Goal: Transaction & Acquisition: Purchase product/service

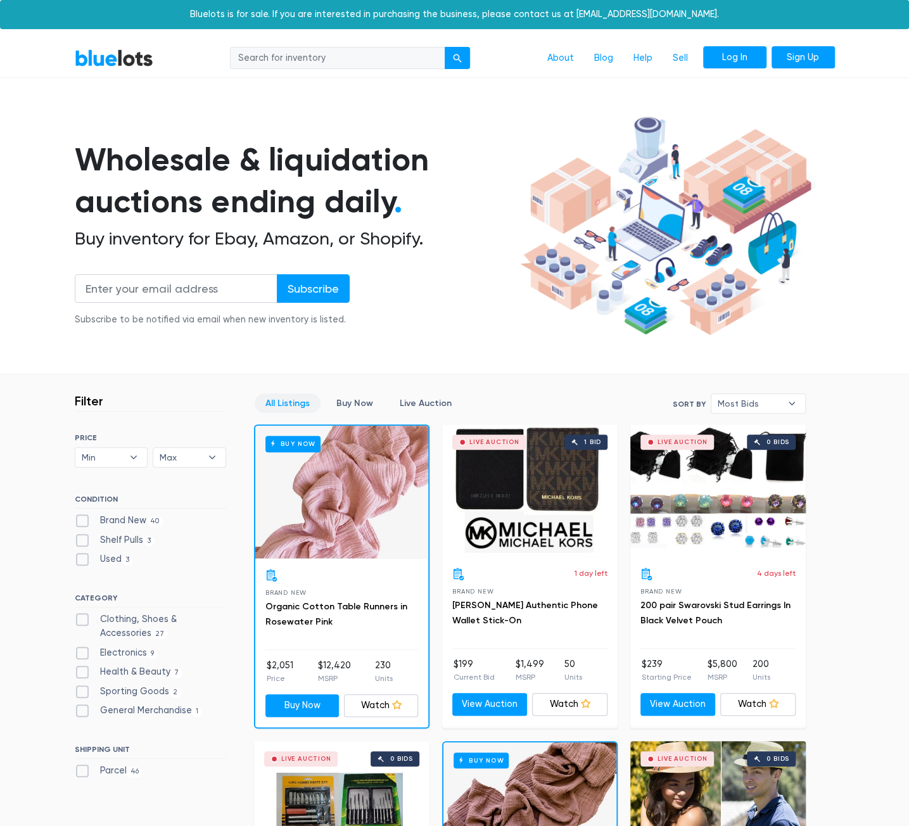
click at [747, 61] on link "Log In" at bounding box center [734, 57] width 63 height 23
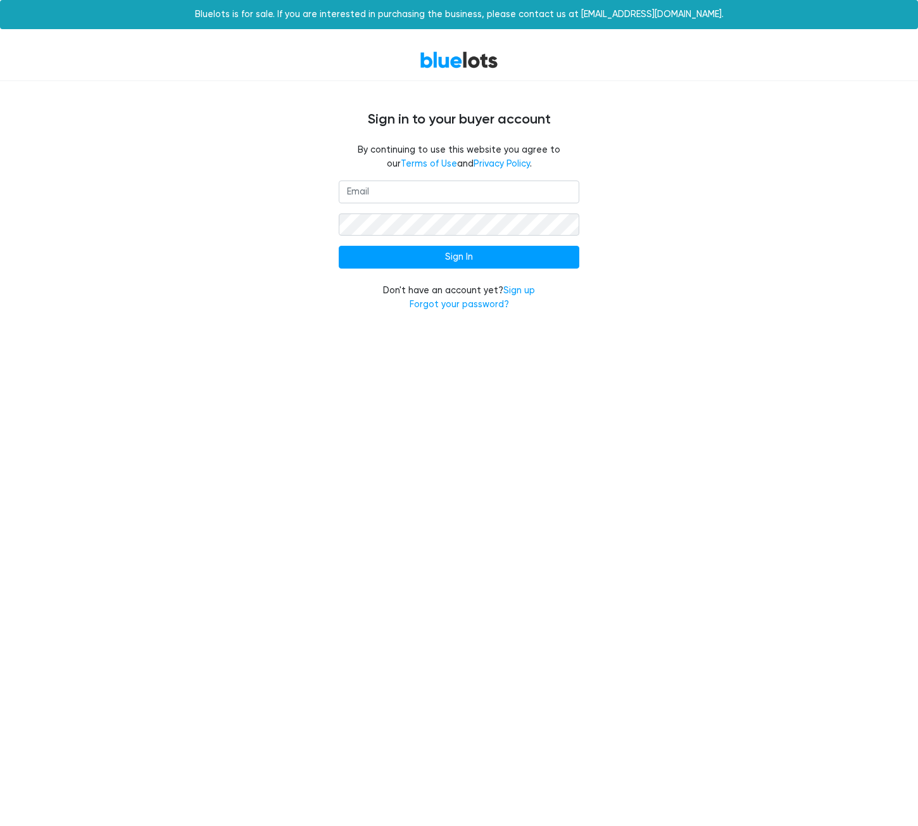
click at [501, 187] on input "email" at bounding box center [459, 192] width 241 height 23
type input "danielciucci@gmail.com"
click at [339, 246] on input "Sign In" at bounding box center [459, 257] width 241 height 23
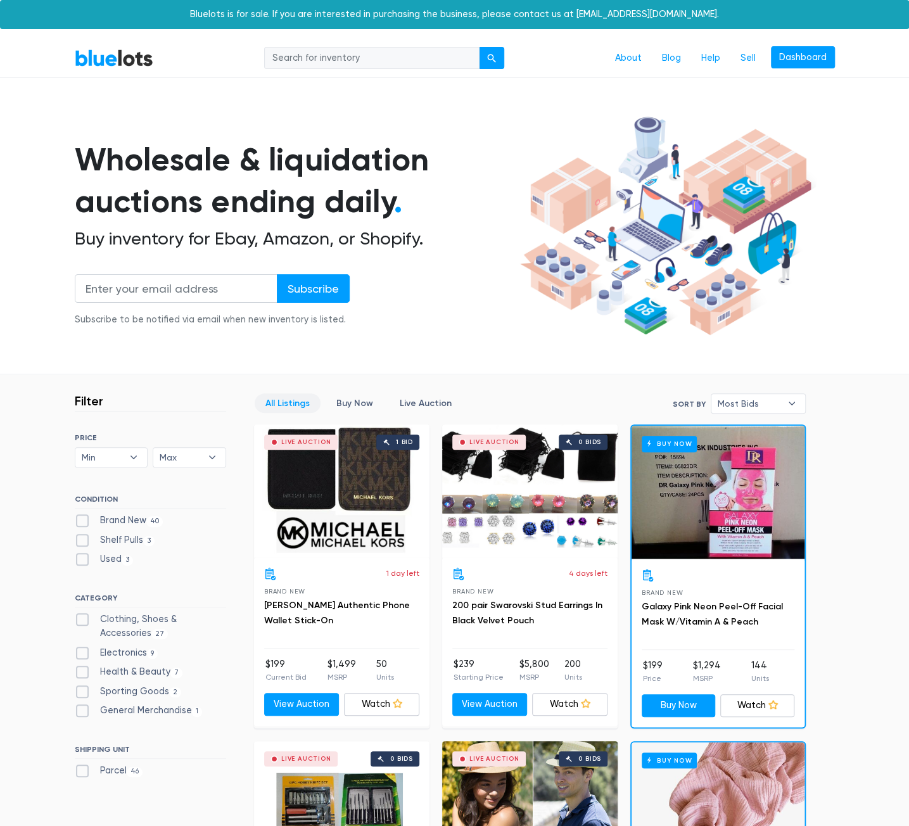
click at [390, 53] on input "search" at bounding box center [371, 58] width 215 height 23
type input "pop socket"
click at [479, 47] on button "submit" at bounding box center [491, 58] width 25 height 23
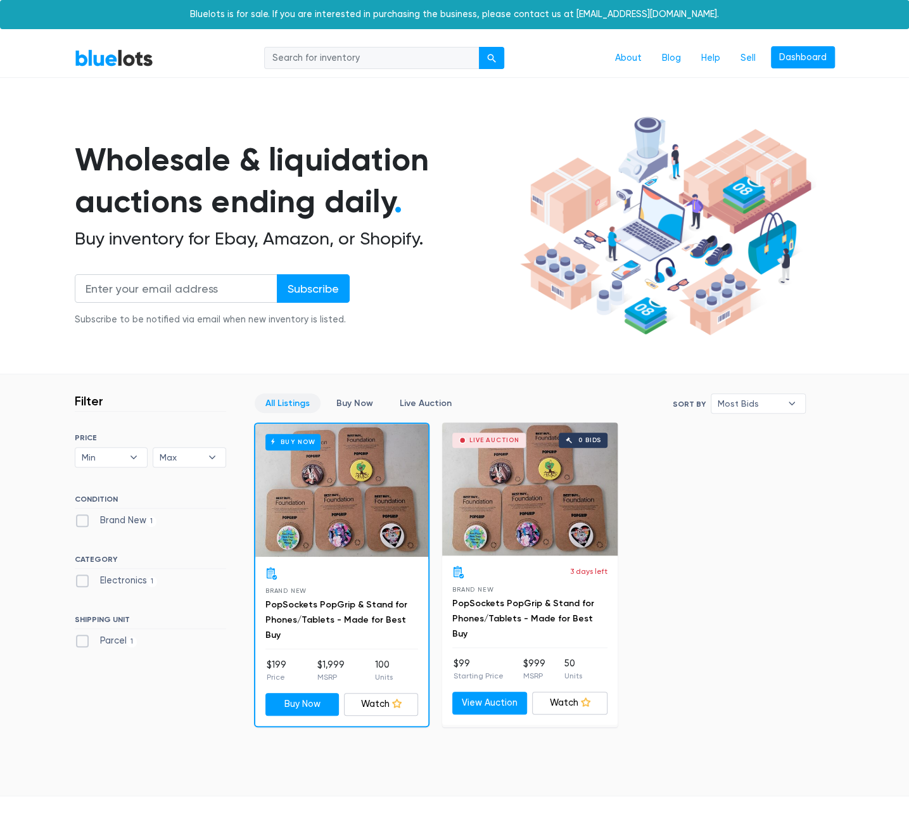
click at [519, 509] on div "Live Auction 0 bids" at bounding box center [529, 488] width 175 height 133
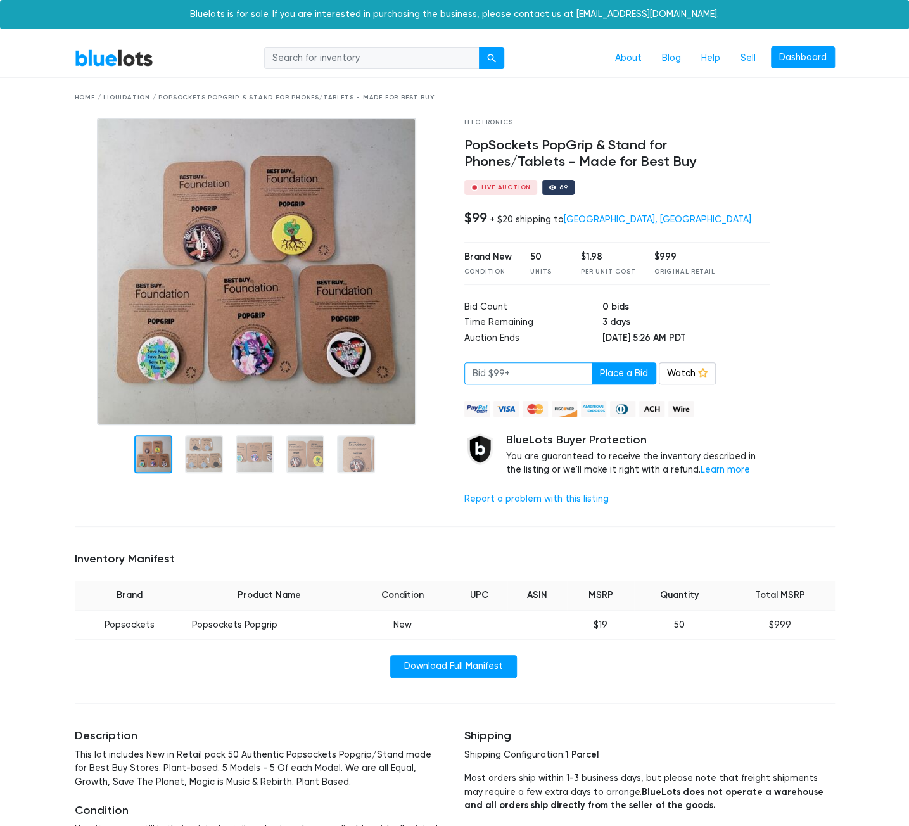
click at [500, 373] on input "number" at bounding box center [528, 373] width 128 height 23
type input "99"
click at [676, 371] on link "Watch" at bounding box center [687, 373] width 57 height 23
click at [128, 58] on link "BlueLots" at bounding box center [114, 58] width 79 height 18
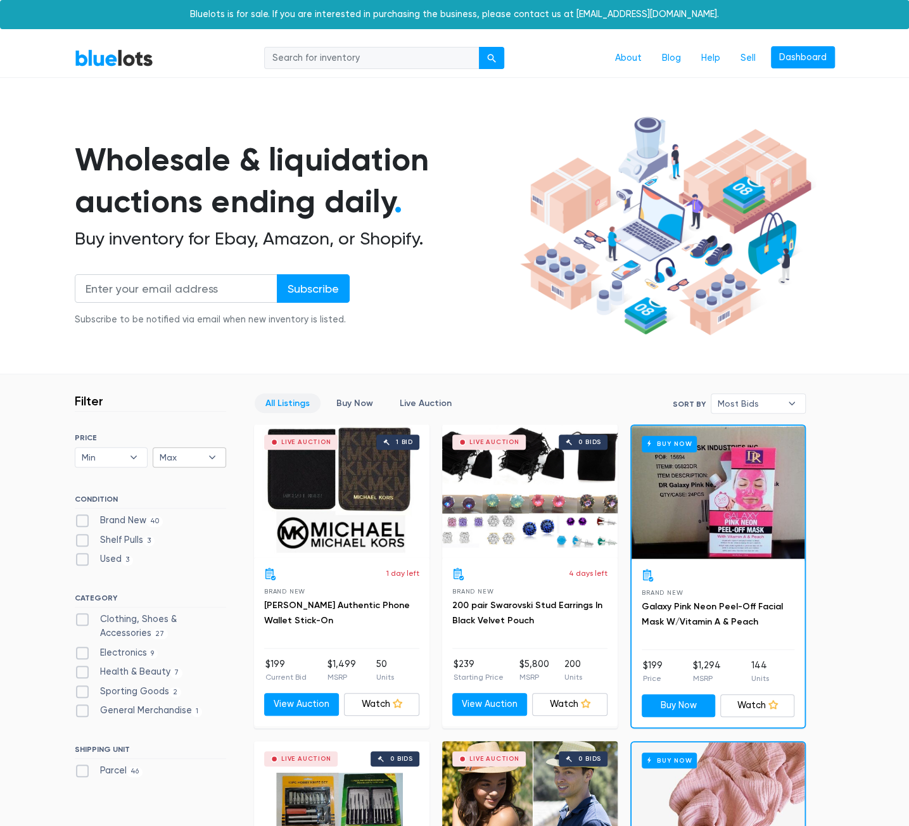
click at [175, 458] on span "Max" at bounding box center [181, 457] width 42 height 19
click at [182, 494] on li "$100" at bounding box center [205, 503] width 99 height 20
select select "10000"
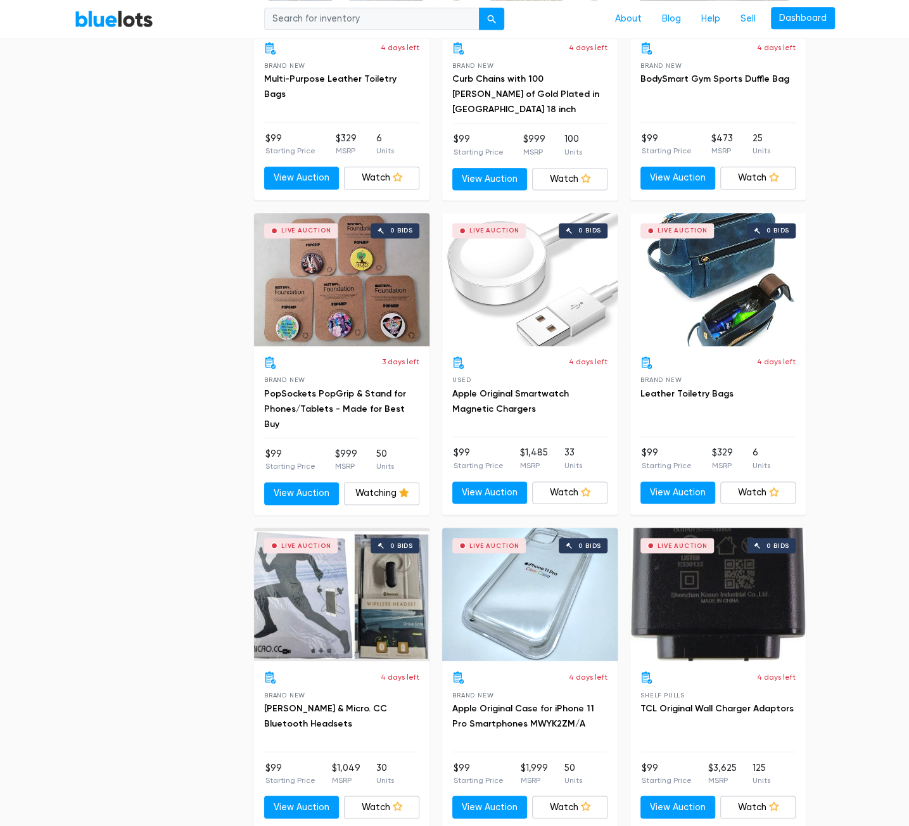
scroll to position [847, 0]
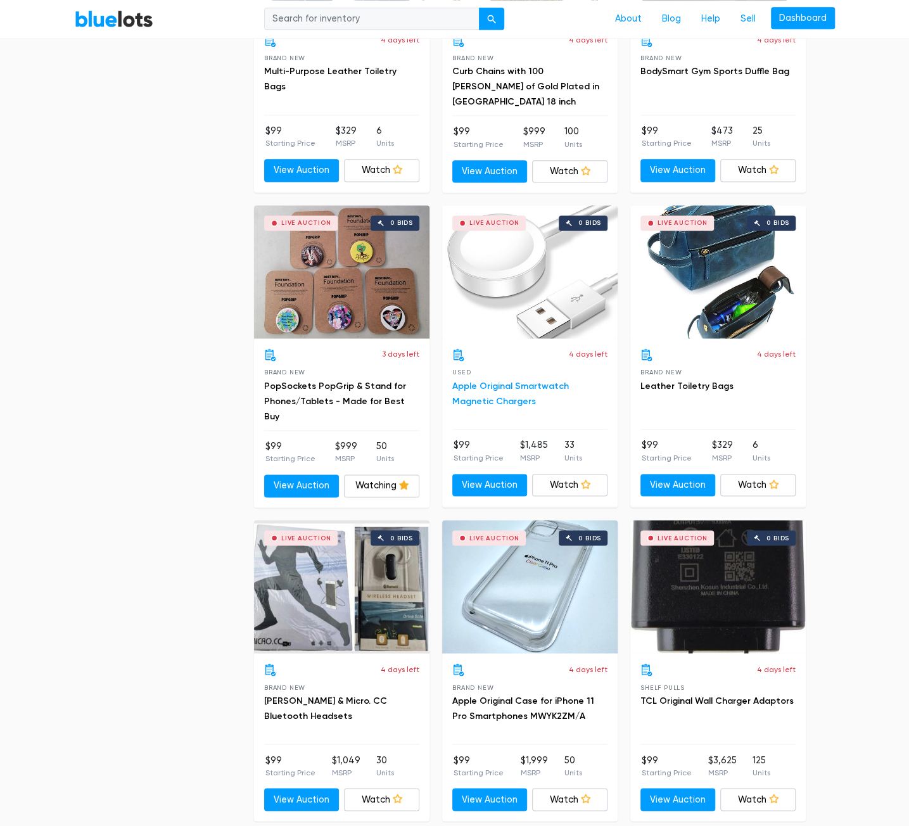
click at [507, 386] on link "Apple Original Smartwatch Magnetic Chargers" at bounding box center [510, 394] width 117 height 26
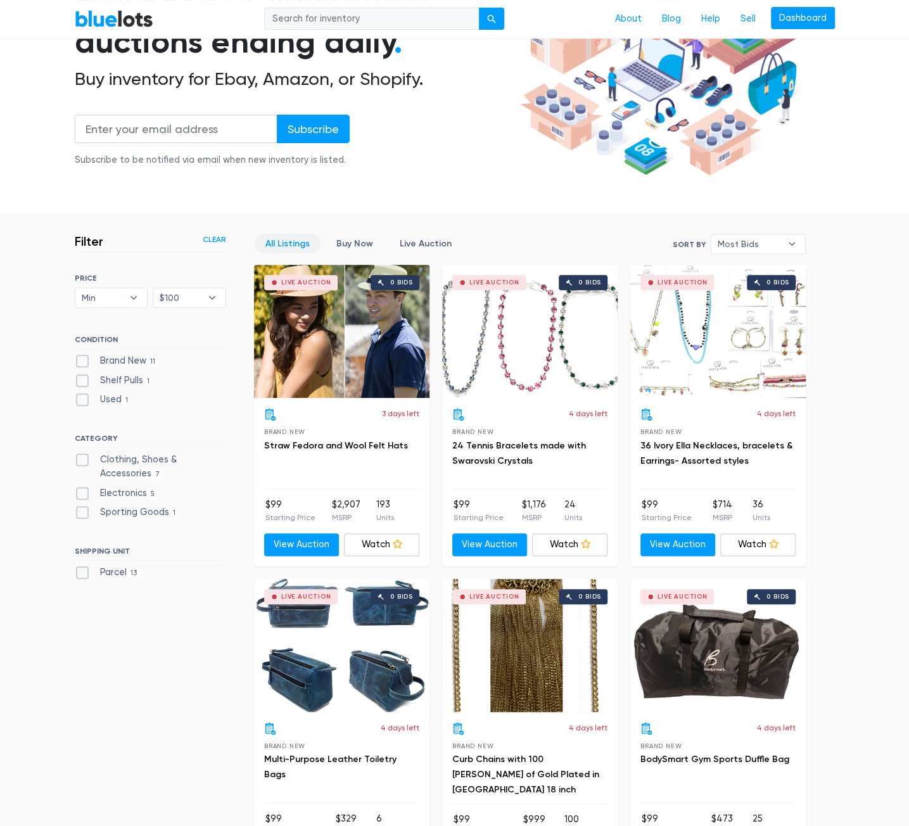
scroll to position [0, 0]
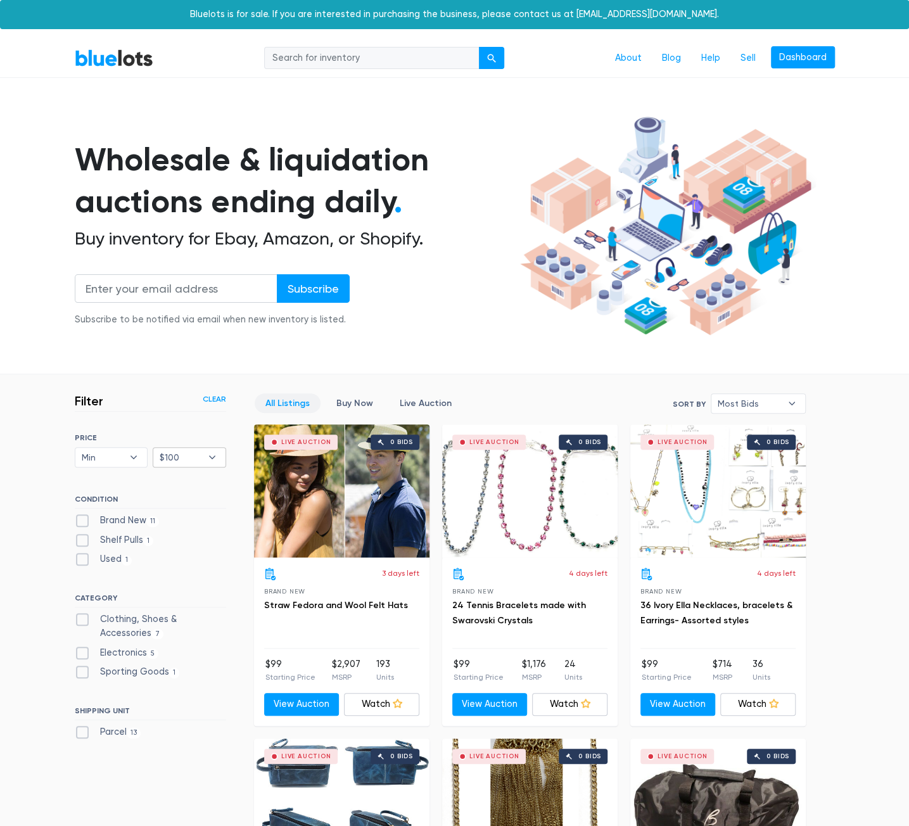
click at [182, 448] on span "$100" at bounding box center [181, 457] width 42 height 19
click at [182, 516] on li "$200" at bounding box center [205, 523] width 99 height 20
select select "20000"
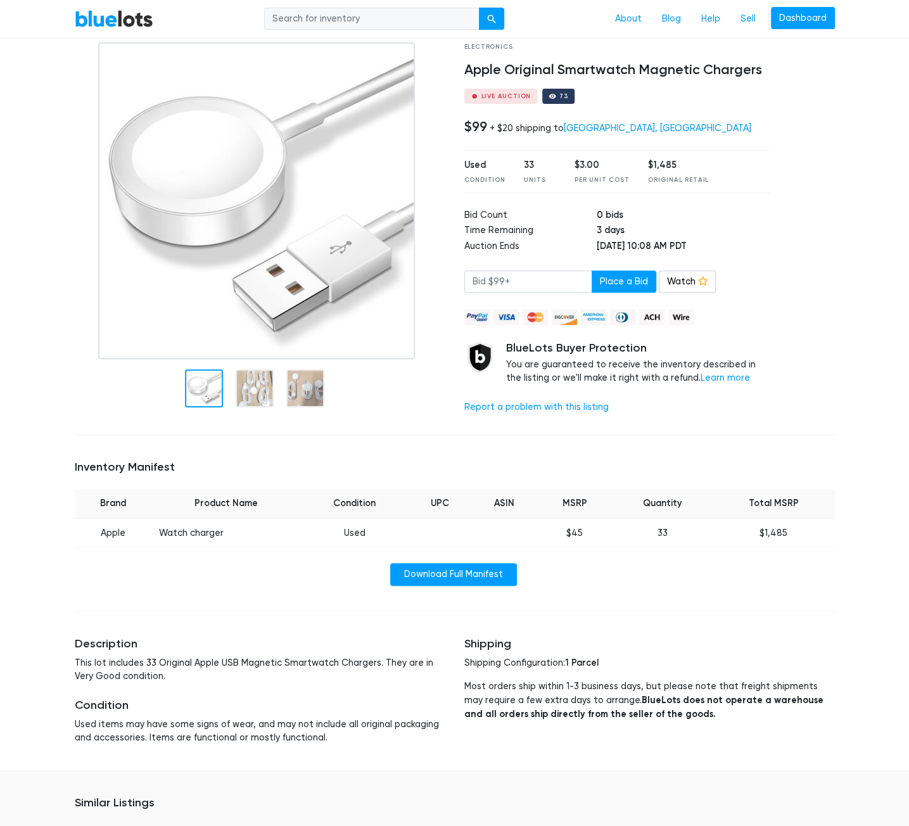
scroll to position [63, 0]
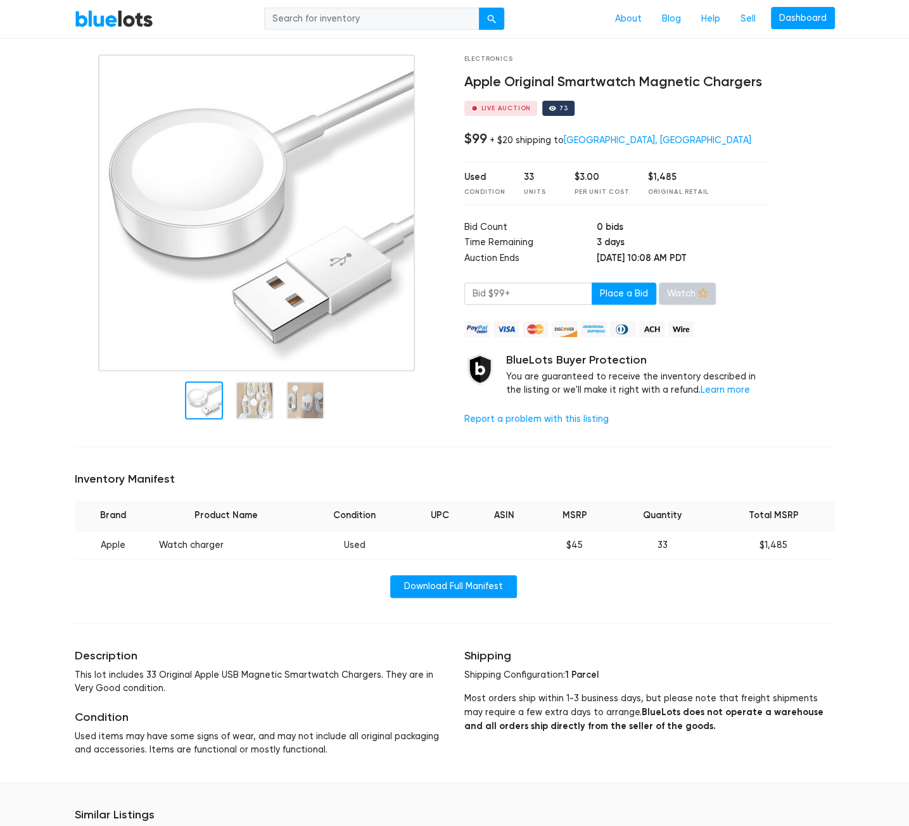
click at [670, 296] on link "Watch" at bounding box center [687, 293] width 57 height 23
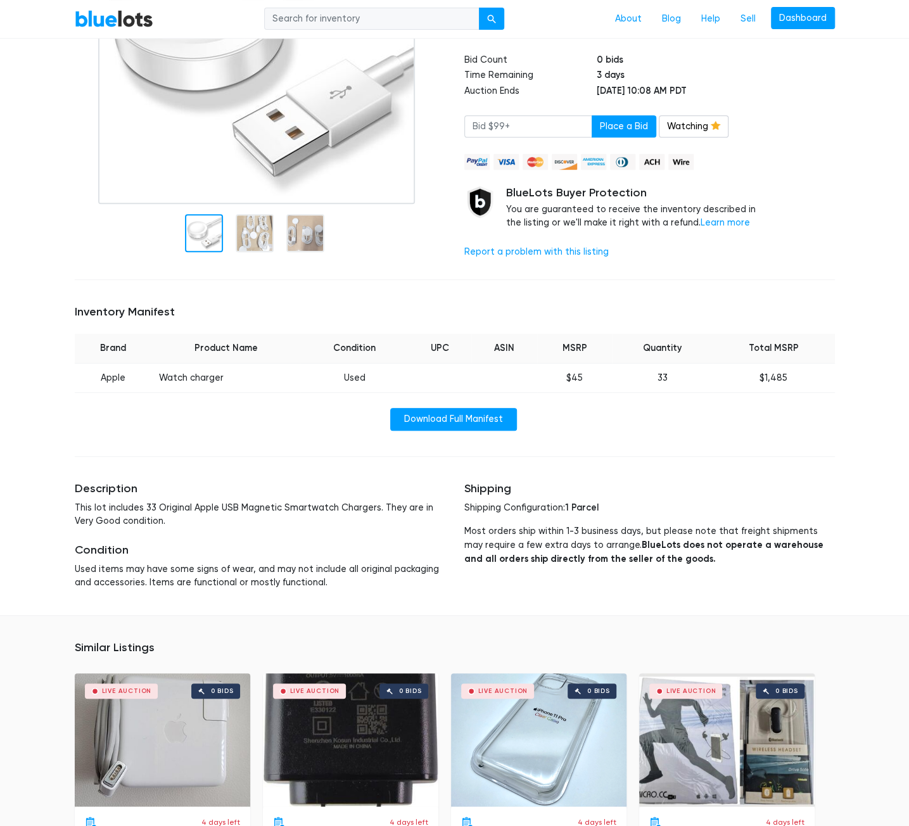
scroll to position [253, 0]
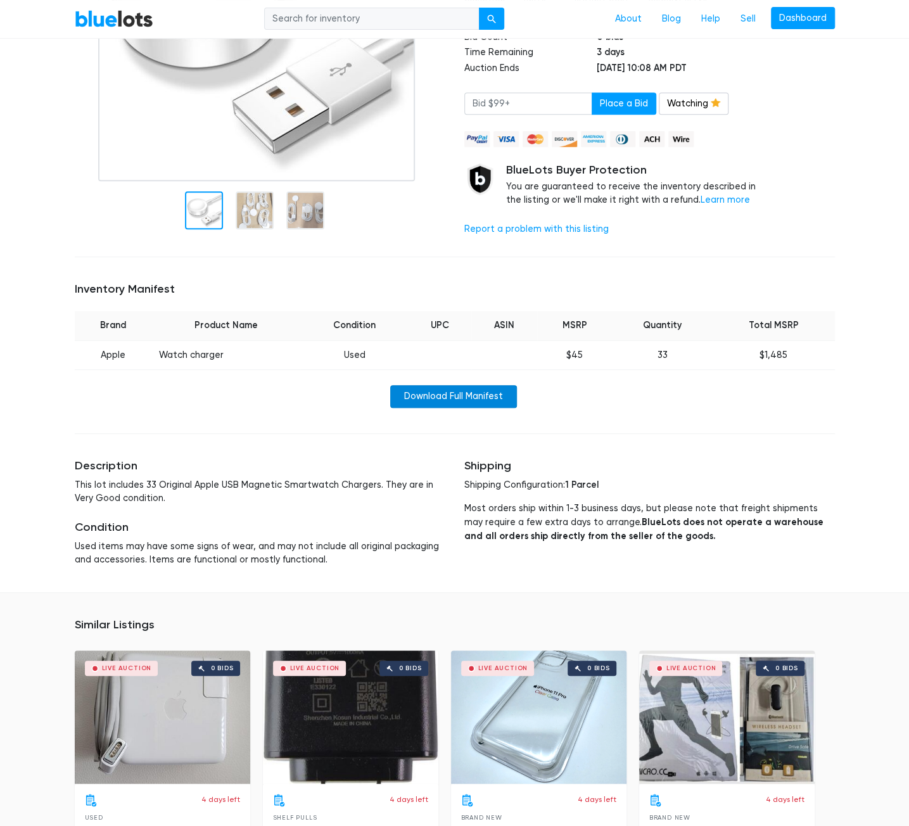
click at [467, 401] on link "Download Full Manifest" at bounding box center [453, 396] width 127 height 23
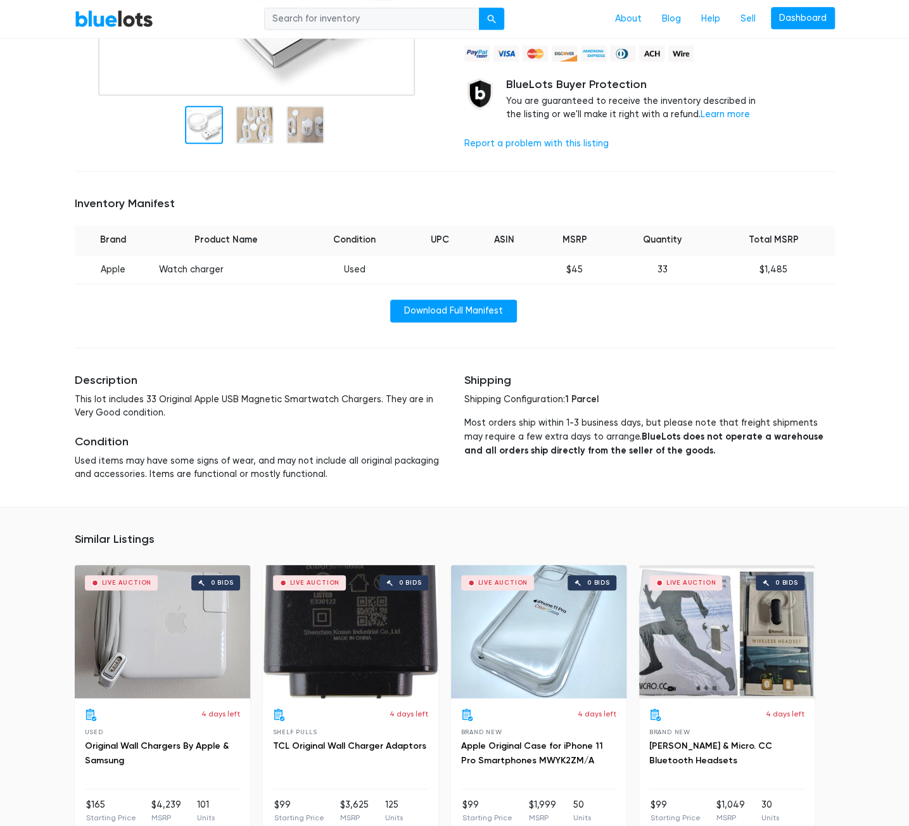
scroll to position [380, 0]
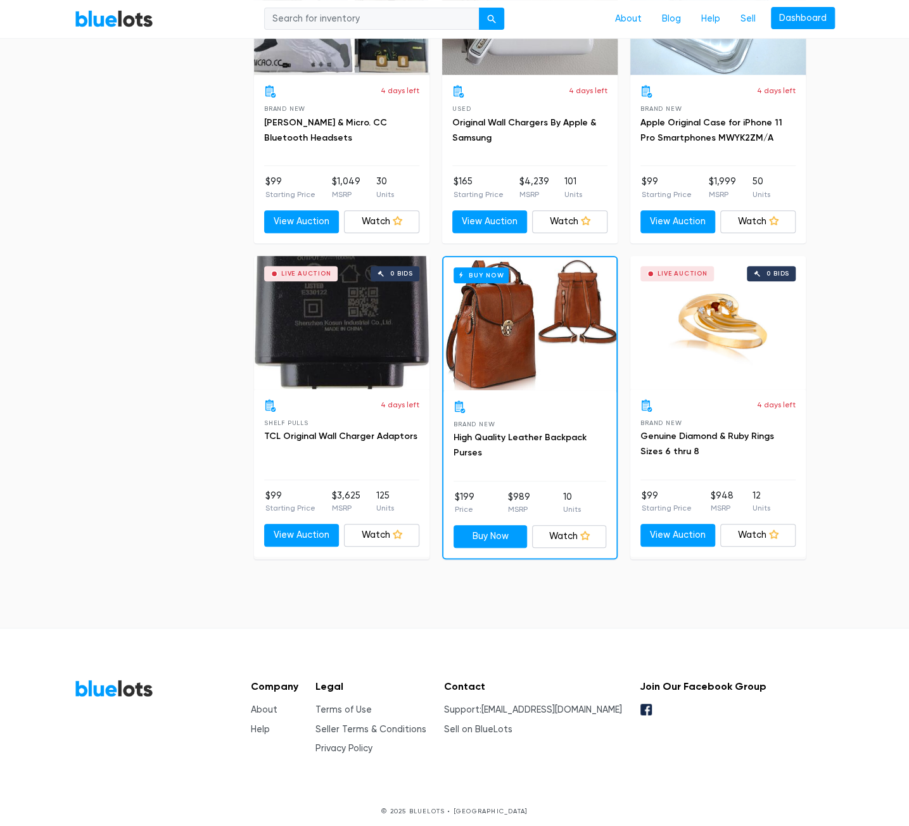
scroll to position [3003, 0]
